Goal: Use online tool/utility: Utilize a website feature to perform a specific function

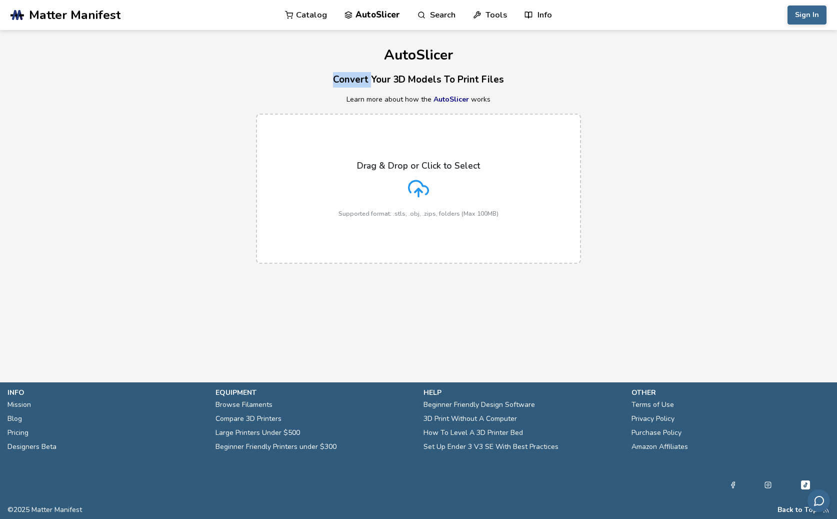
drag, startPoint x: 375, startPoint y: 74, endPoint x: 404, endPoint y: 69, distance: 29.3
click at [403, 69] on div "AutoSlicer Convert Your 3D Models To Print Files Learn more about how the AutoS…" at bounding box center [418, 152] width 837 height 244
click at [402, 74] on h3 "Convert Your 3D Models To Print Files" at bounding box center [418, 80] width 837 height 16
drag, startPoint x: 395, startPoint y: 82, endPoint x: 447, endPoint y: 74, distance: 52.6
click at [447, 74] on h3 "Convert Your 3D Models To Print Files" at bounding box center [418, 80] width 837 height 16
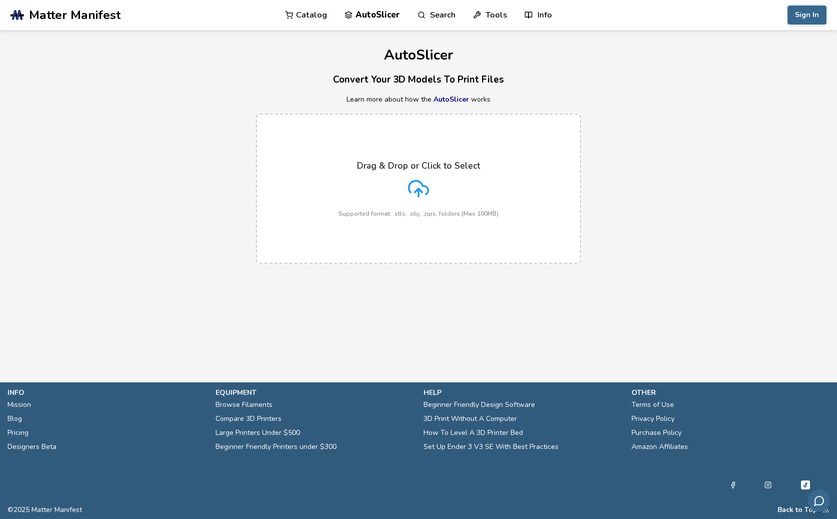
click at [469, 99] on p "Learn more about how the AutoSlicer works" at bounding box center [418, 100] width 837 height 8
click at [424, 203] on div "Drag & Drop or Click to Select Supported format: .stls, .obj, .zips, folders (M…" at bounding box center [419, 189] width 160 height 57
click at [0, 0] on input "Drag & Drop or Click to Select Supported format: .stls, .obj, .zips, folders (M…" at bounding box center [0, 0] width 0 height 0
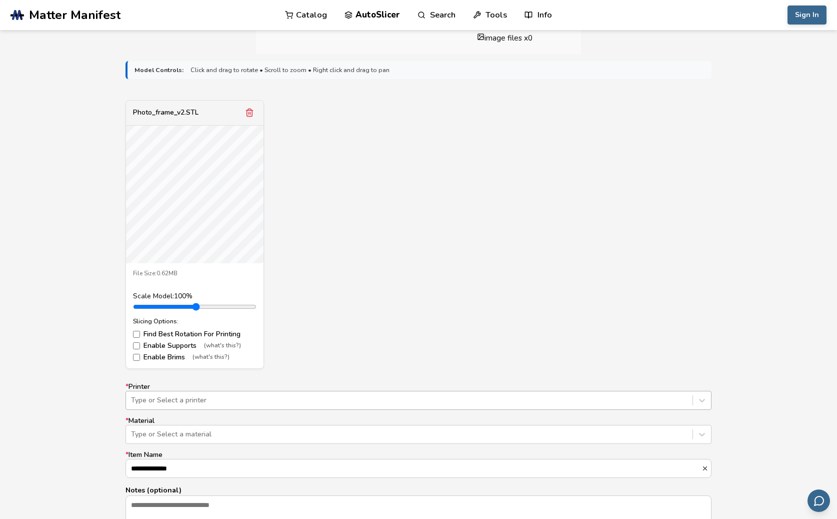
scroll to position [348, 0]
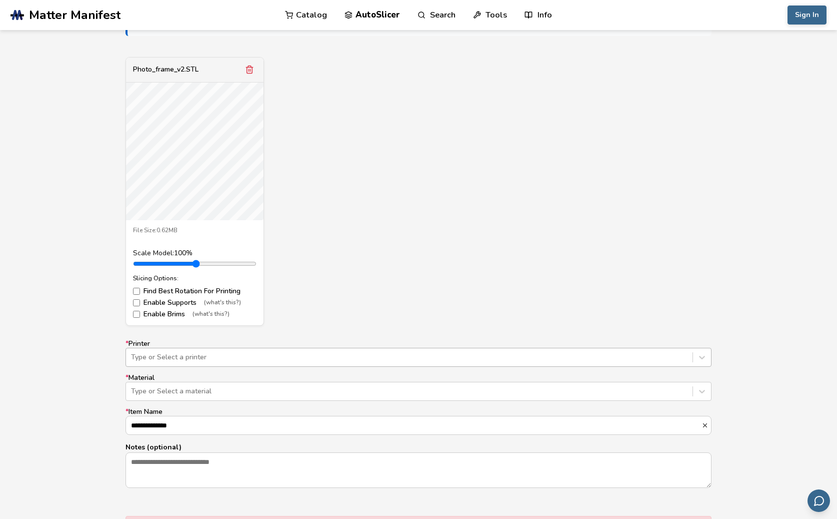
click at [205, 367] on div "Type or Select a printer" at bounding box center [419, 357] width 586 height 19
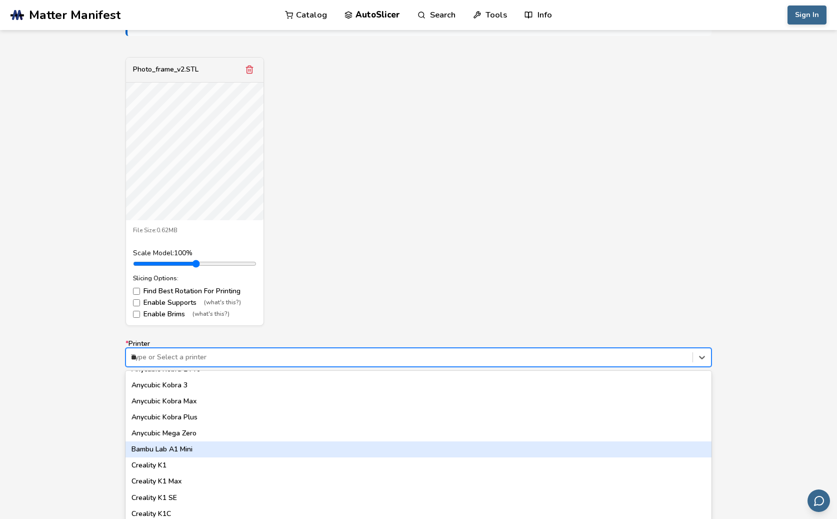
scroll to position [0, 0]
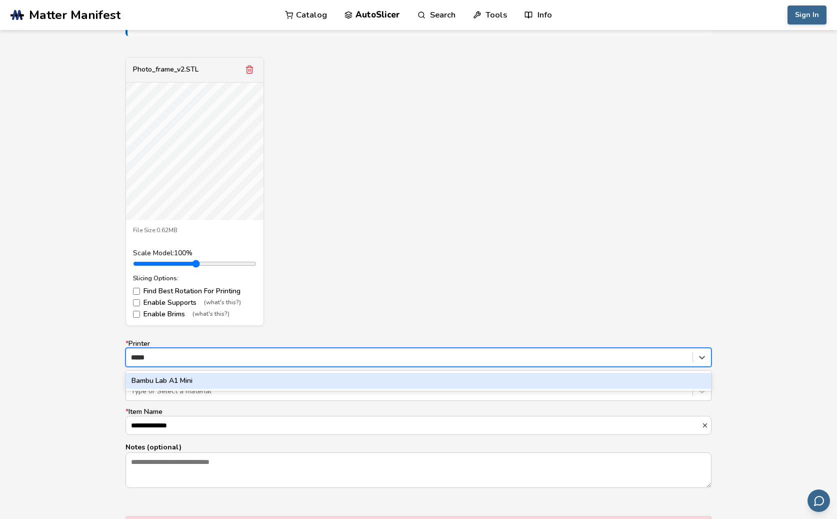
type input "*****"
click at [293, 340] on label "* Printer Bambu Lab A1 Mini, 1 of 1. 1 result available for search term bambu. …" at bounding box center [419, 353] width 586 height 27
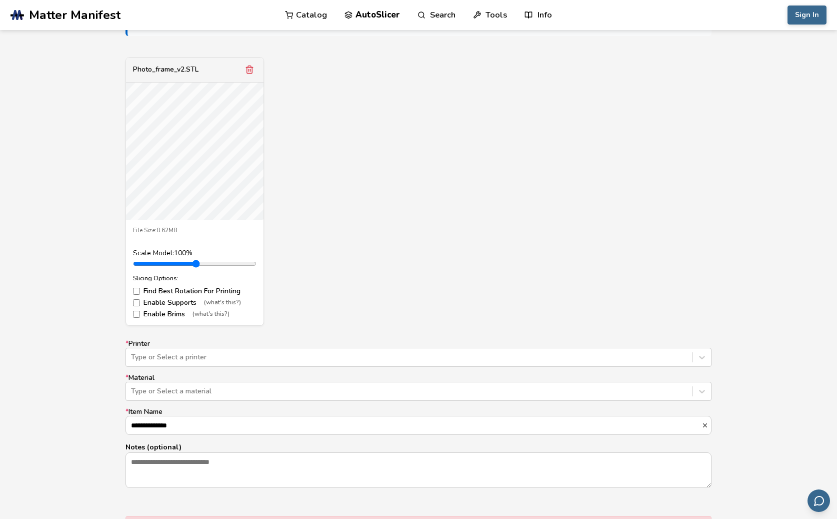
click at [252, 361] on div "**********" at bounding box center [419, 414] width 586 height 148
click at [258, 350] on div "Type or Select a printer" at bounding box center [409, 357] width 567 height 14
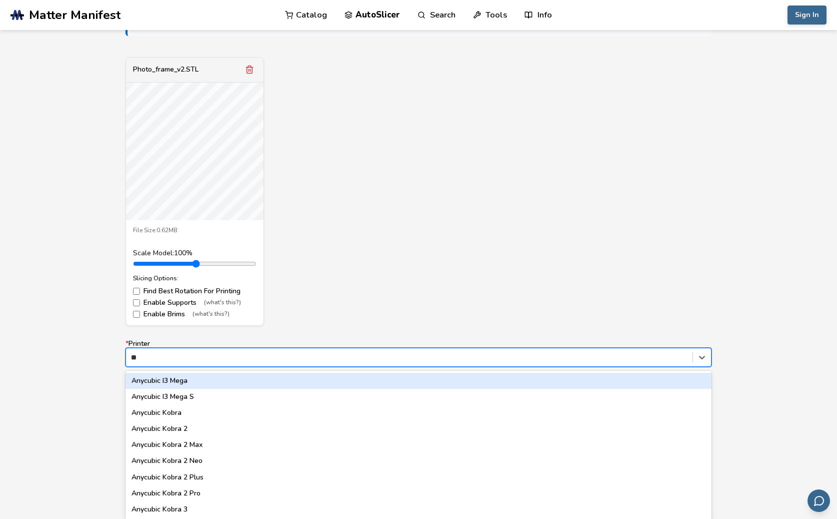
type input "*"
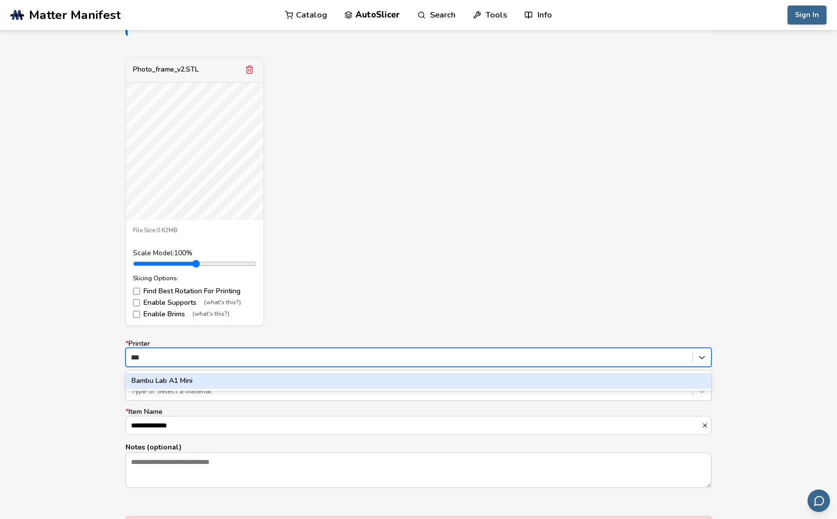
type input "****"
click at [226, 373] on div "Bambu Lab A1 Mini" at bounding box center [419, 381] width 586 height 16
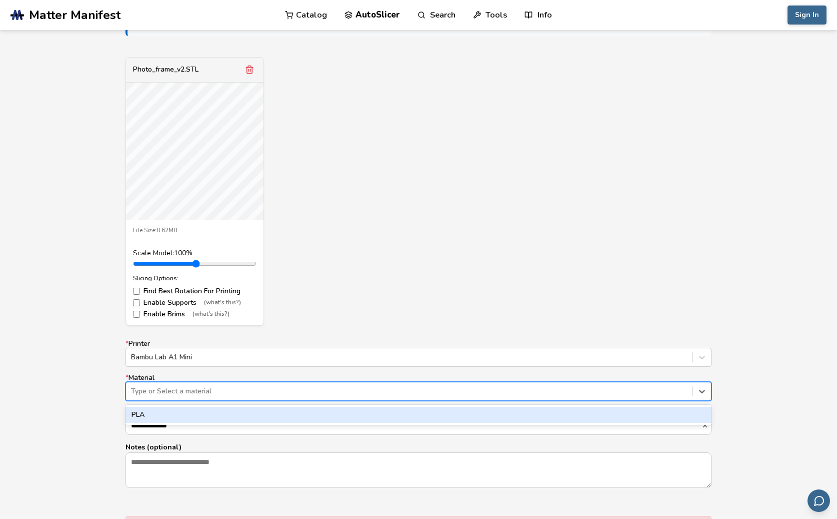
click at [216, 386] on div at bounding box center [409, 391] width 557 height 10
click at [206, 410] on div "PLA" at bounding box center [419, 415] width 586 height 16
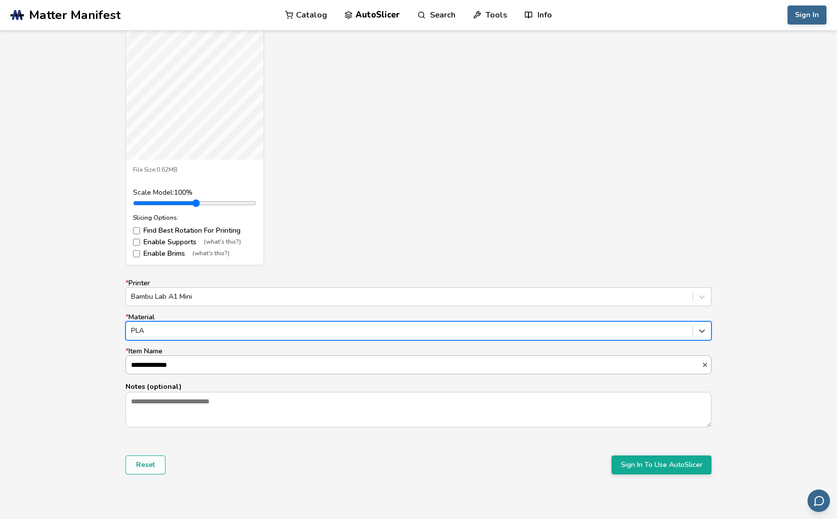
scroll to position [414, 0]
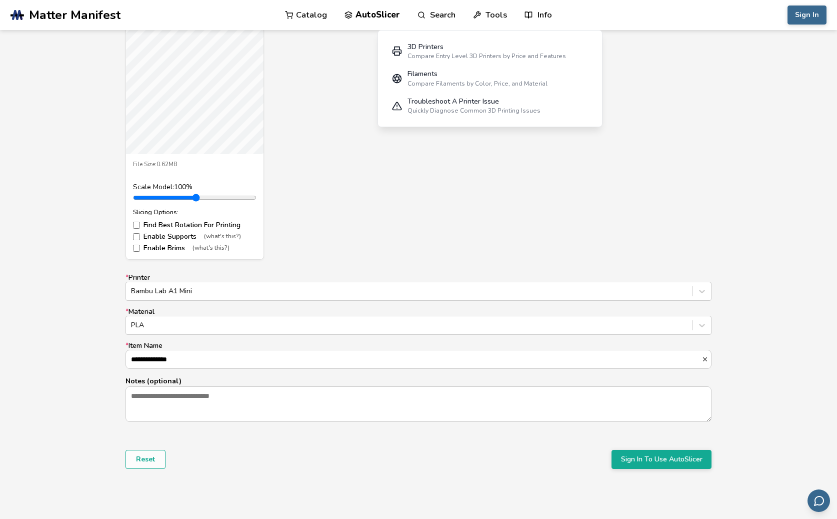
click at [489, 21] on link "Tools" at bounding box center [490, 15] width 34 height 30
click at [451, 49] on div "3D Printers" at bounding box center [487, 47] width 159 height 8
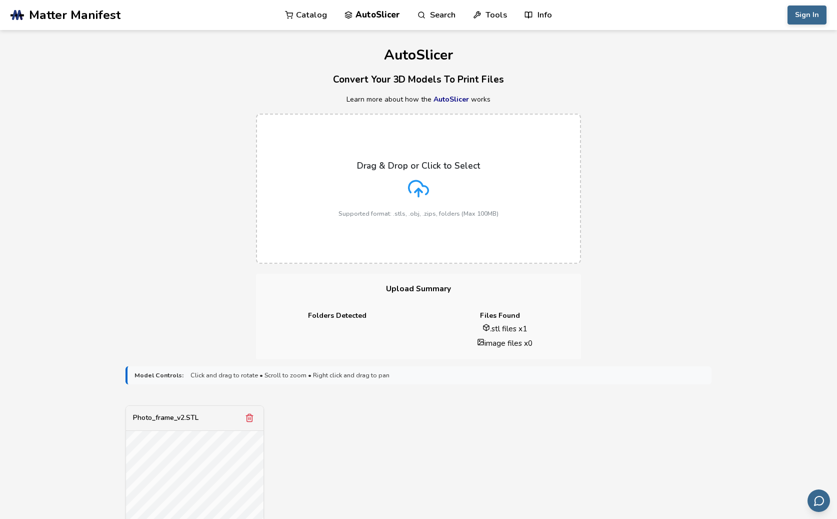
select select "**********"
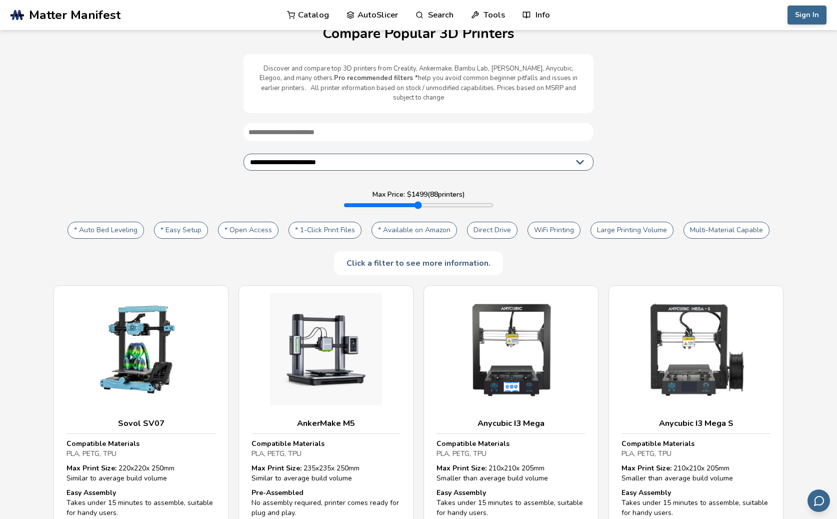
scroll to position [30, 0]
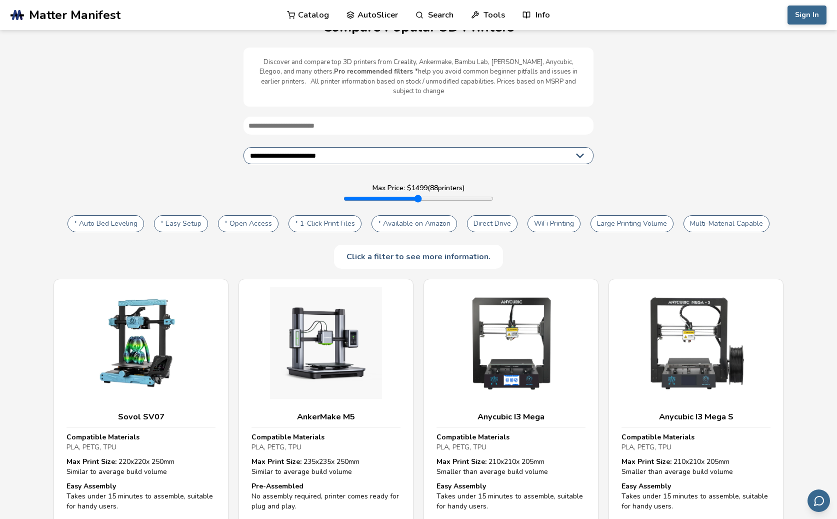
click at [113, 222] on button "* Auto Bed Leveling" at bounding box center [106, 223] width 77 height 17
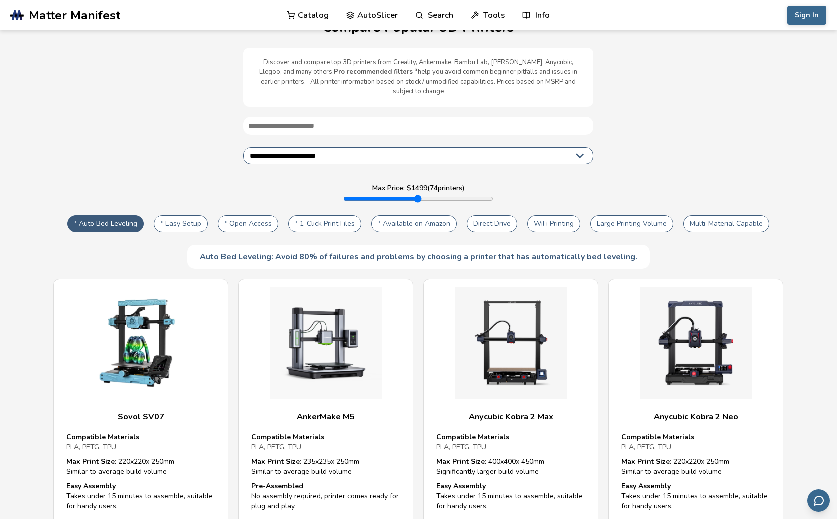
click at [186, 217] on button "* Easy Setup" at bounding box center [181, 223] width 54 height 17
click at [249, 219] on button "* Open Access" at bounding box center [248, 223] width 61 height 17
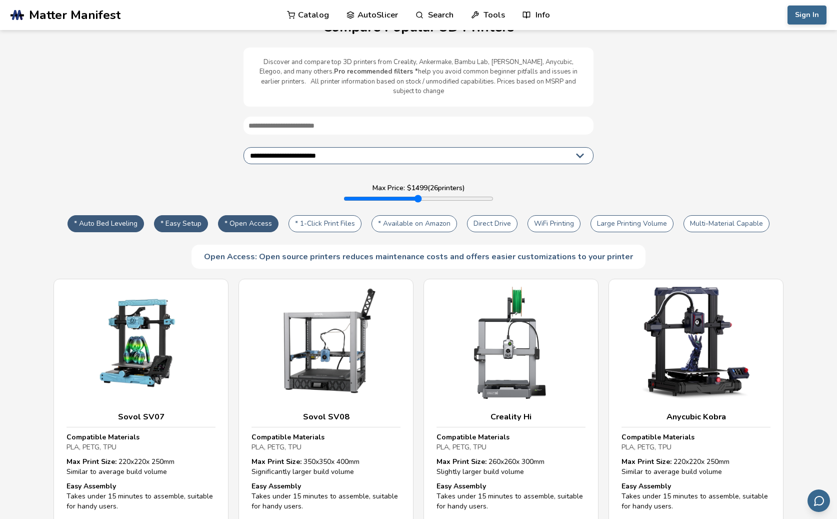
click at [325, 215] on button "* 1-Click Print Files" at bounding box center [325, 223] width 73 height 17
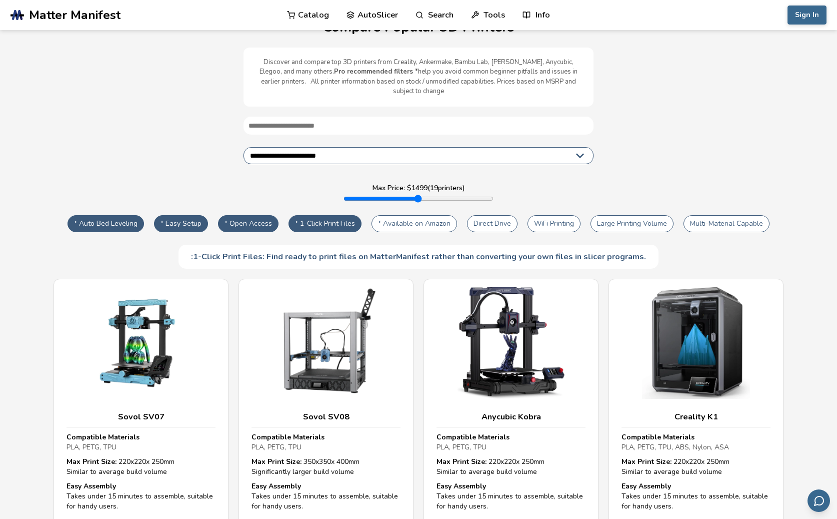
click at [389, 215] on button "* Available on Amazon" at bounding box center [415, 223] width 86 height 17
click at [398, 215] on button "* Available on Amazon" at bounding box center [415, 223] width 86 height 17
click at [542, 215] on button "WiFi Printing" at bounding box center [554, 223] width 53 height 17
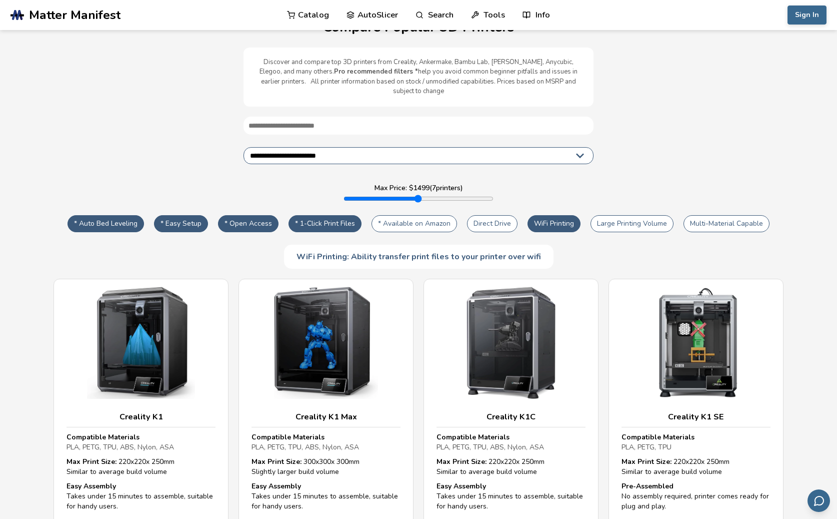
click at [513, 218] on button "Direct Drive" at bounding box center [492, 223] width 51 height 17
click at [645, 217] on button "Large Printing Volume" at bounding box center [632, 223] width 83 height 17
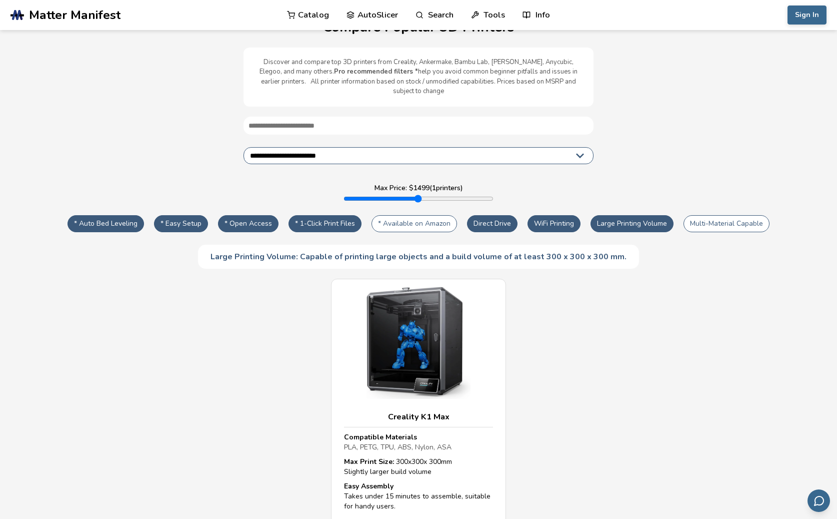
click at [661, 215] on button "Large Printing Volume" at bounding box center [632, 223] width 83 height 17
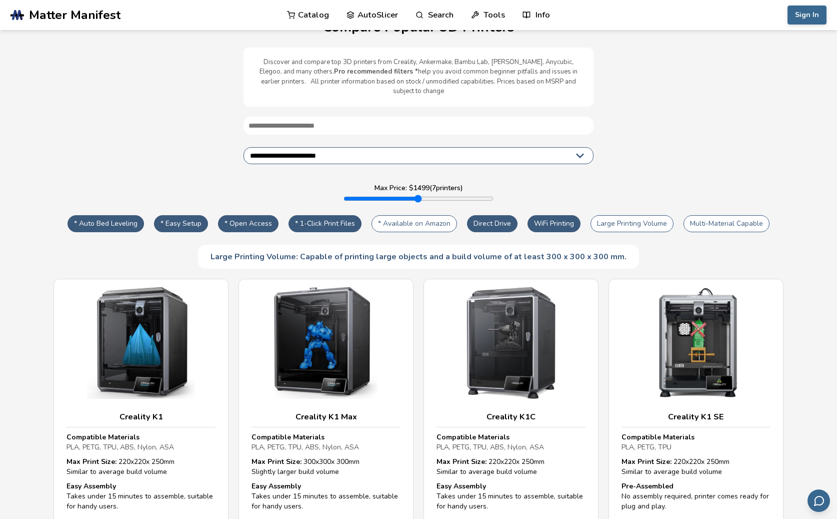
click at [723, 219] on button "Multi-Material Capable" at bounding box center [727, 223] width 86 height 17
type input "****"
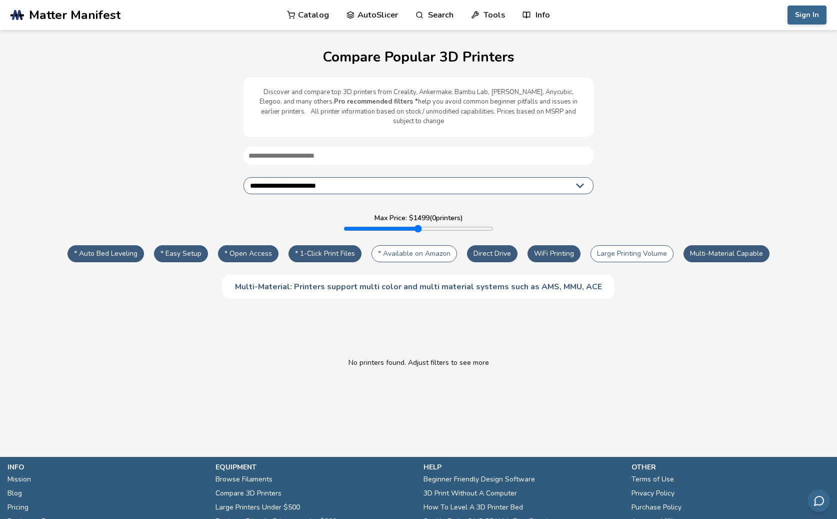
click at [356, 13] on link "AutoSlicer" at bounding box center [373, 15] width 52 height 30
